Goal: Information Seeking & Learning: Learn about a topic

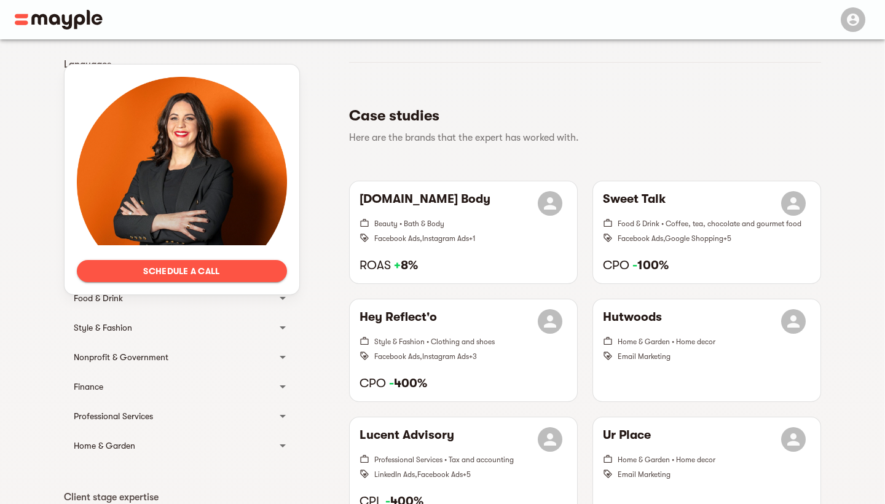
scroll to position [270, 0]
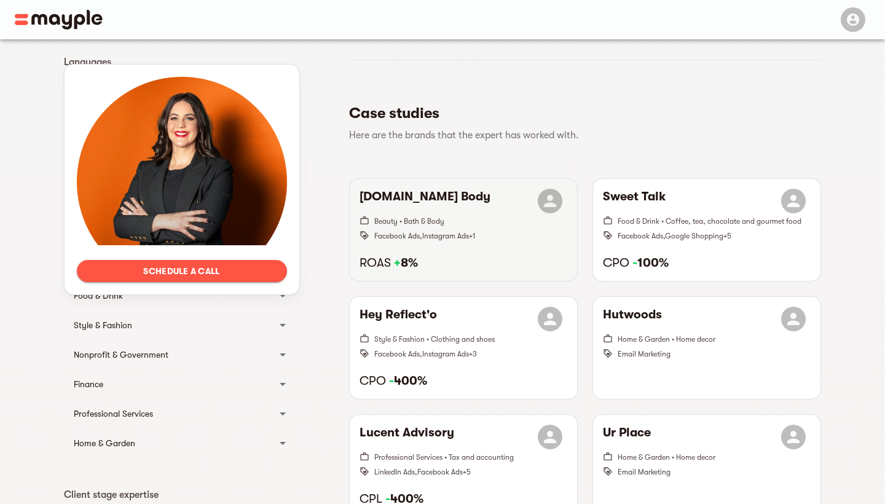
click at [441, 247] on div "[DOMAIN_NAME] Body Beauty • Bath & Body Facebook Ads , Instagram Ads + 1 ROAS +…" at bounding box center [463, 230] width 227 height 102
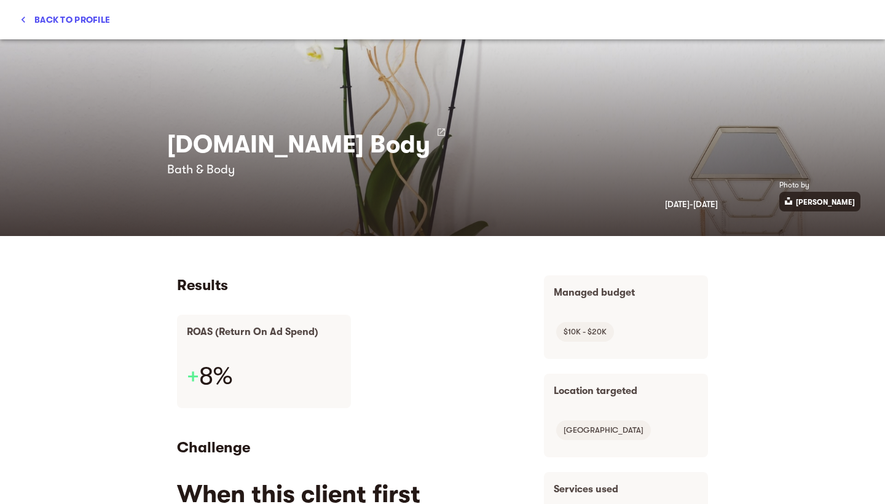
scroll to position [0, 0]
click at [90, 16] on span "Back to profile" at bounding box center [65, 19] width 90 height 15
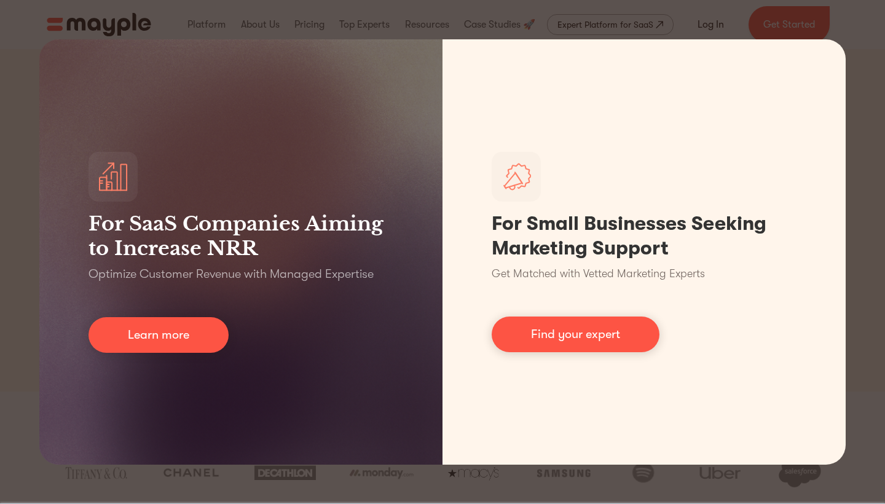
click at [633, 32] on div "For SaaS Companies Aiming to Increase NRR Optimize Customer Revenue with Manage…" at bounding box center [442, 252] width 885 height 504
click at [610, 15] on div "For SaaS Companies Aiming to Increase NRR Optimize Customer Revenue with Manage…" at bounding box center [442, 252] width 885 height 504
click at [437, 470] on div "For SaaS Companies Aiming to Increase NRR Optimize Customer Revenue with Manage…" at bounding box center [442, 252] width 885 height 504
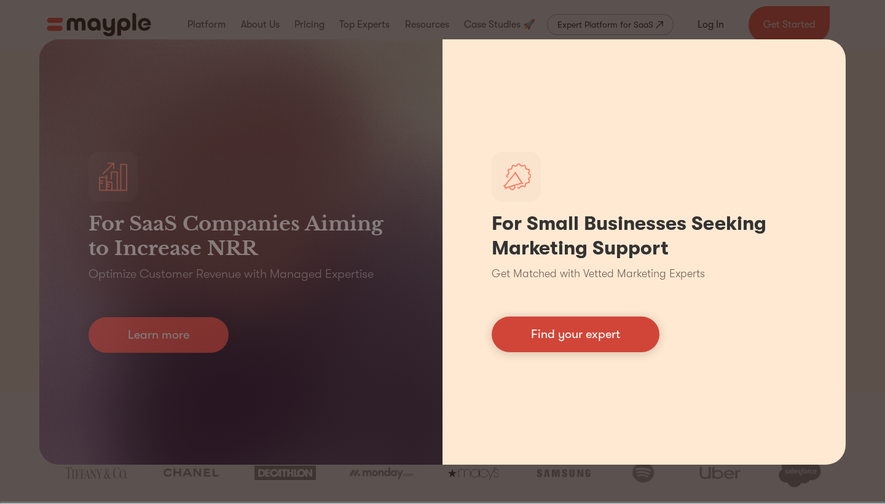
click at [631, 342] on link "Find your expert" at bounding box center [576, 335] width 168 height 36
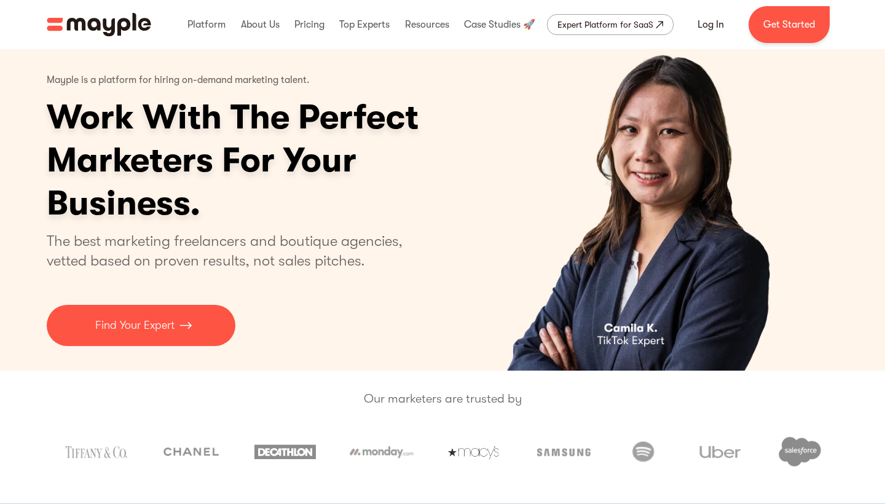
scroll to position [25, 0]
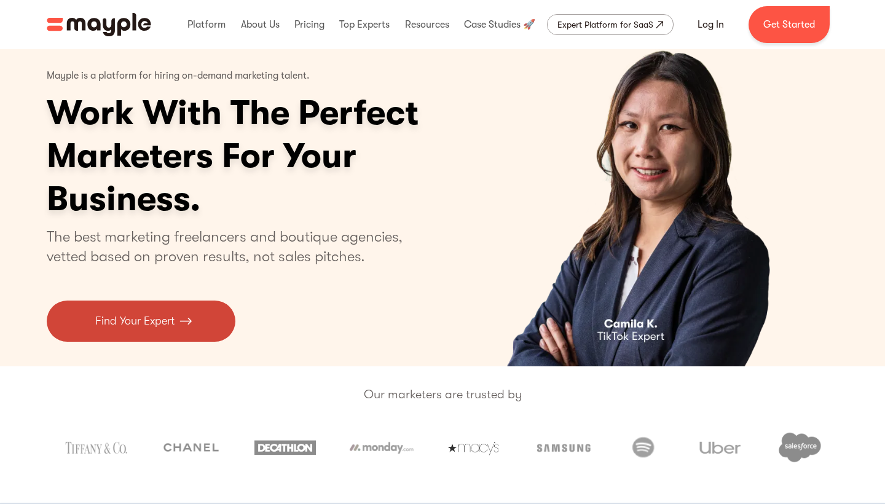
click at [180, 320] on img at bounding box center [186, 321] width 12 height 17
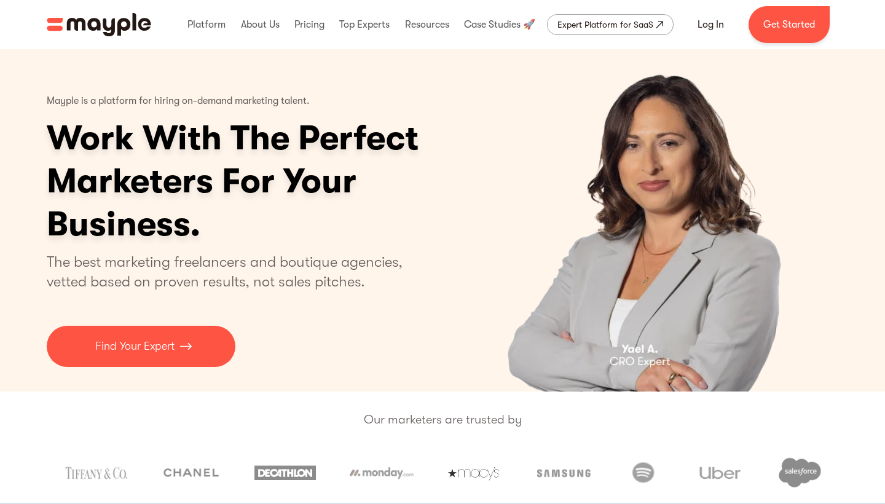
scroll to position [0, 0]
